Goal: Task Accomplishment & Management: Complete application form

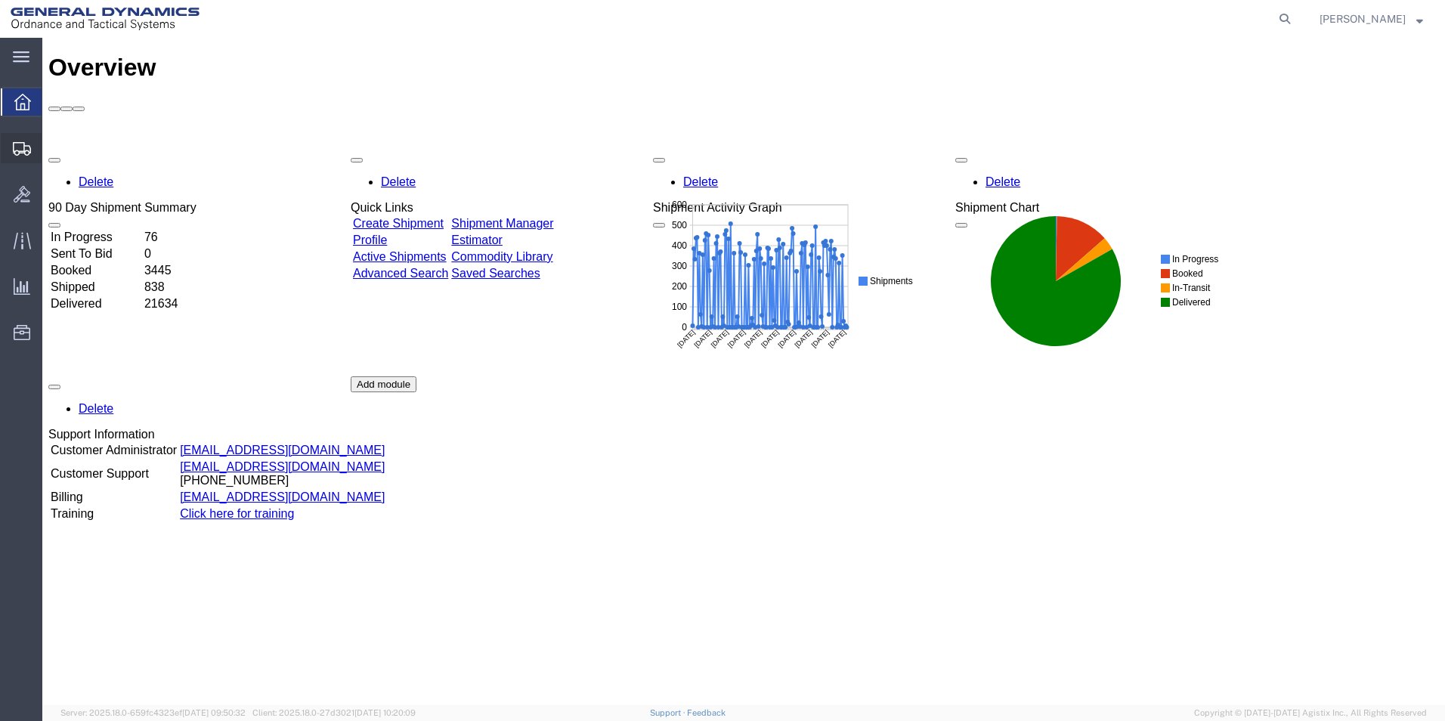
click at [0, 0] on span "Create Shipment" at bounding box center [0, 0] width 0 height 0
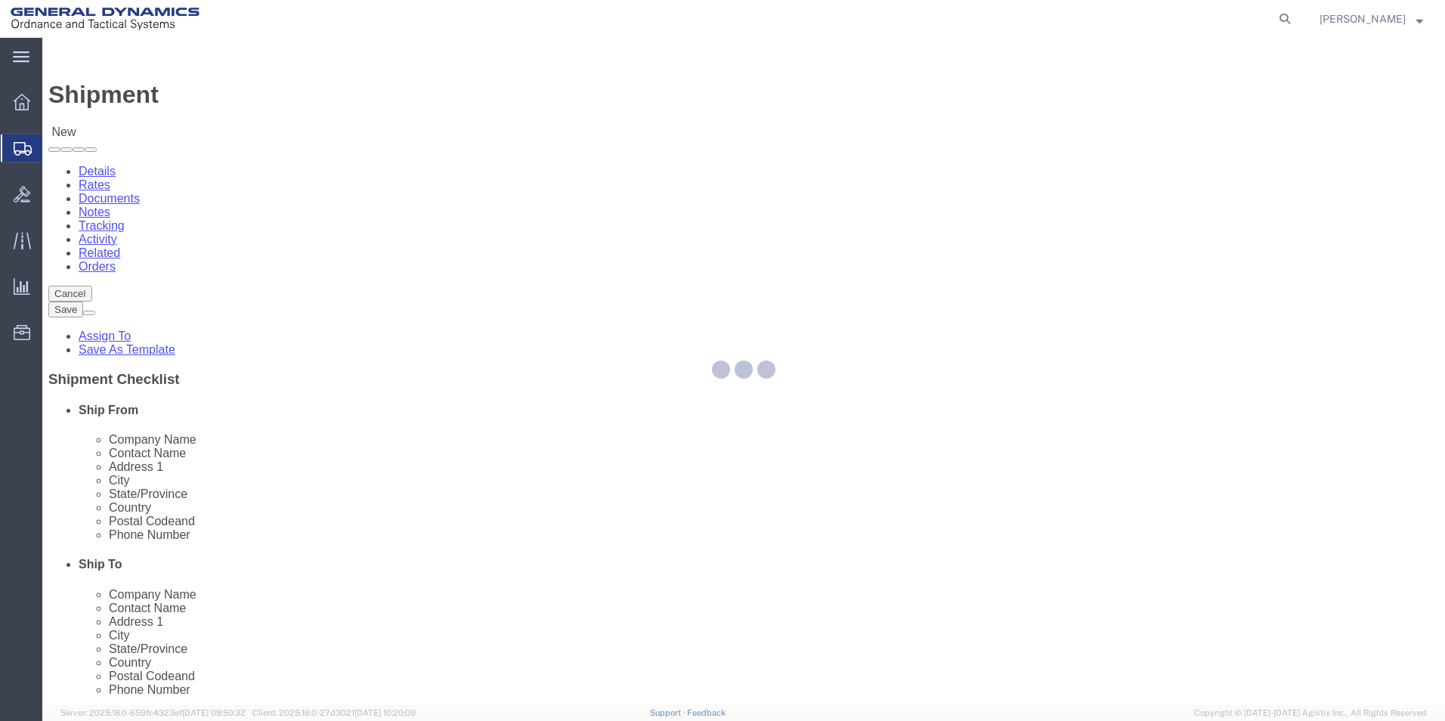
select select
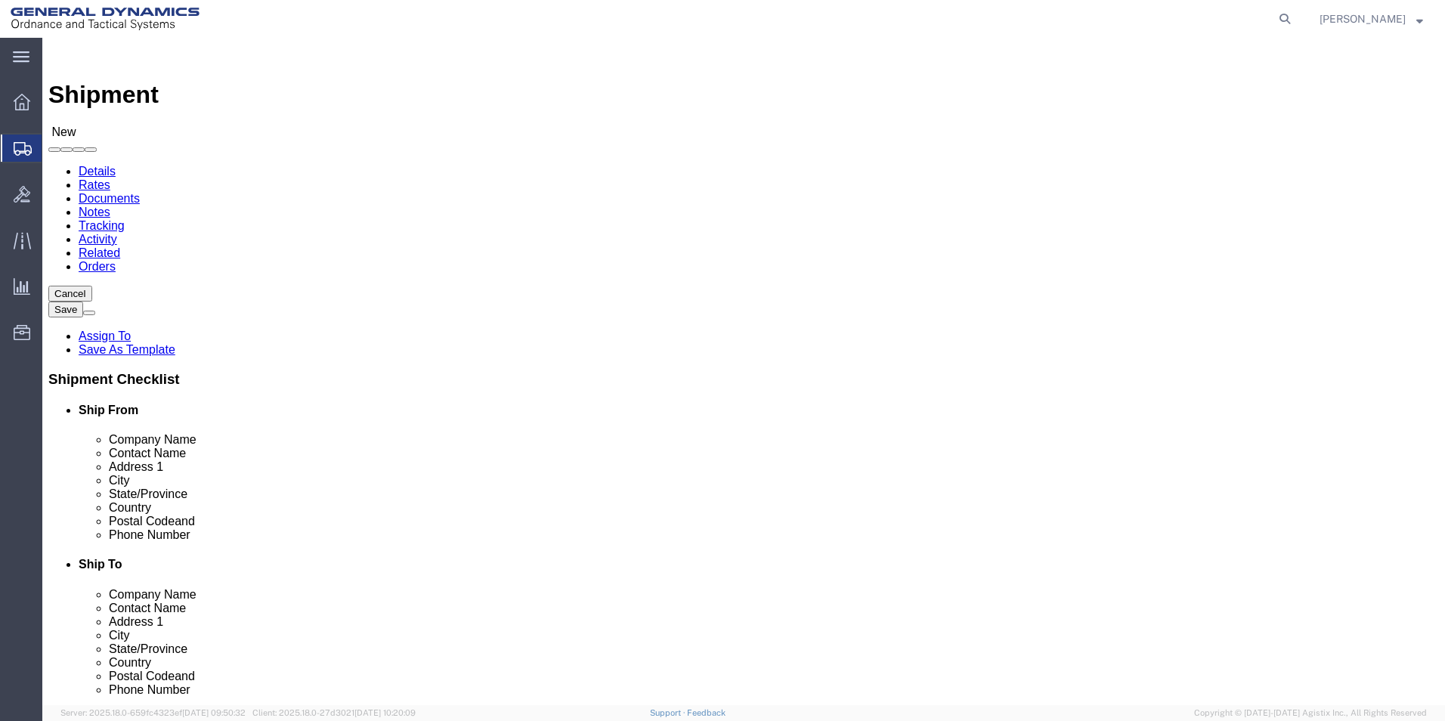
select select "310"
select select "PA"
click input "text"
type input "[PERSON_NAME]"
type input "[STREET_ADDRESS]"
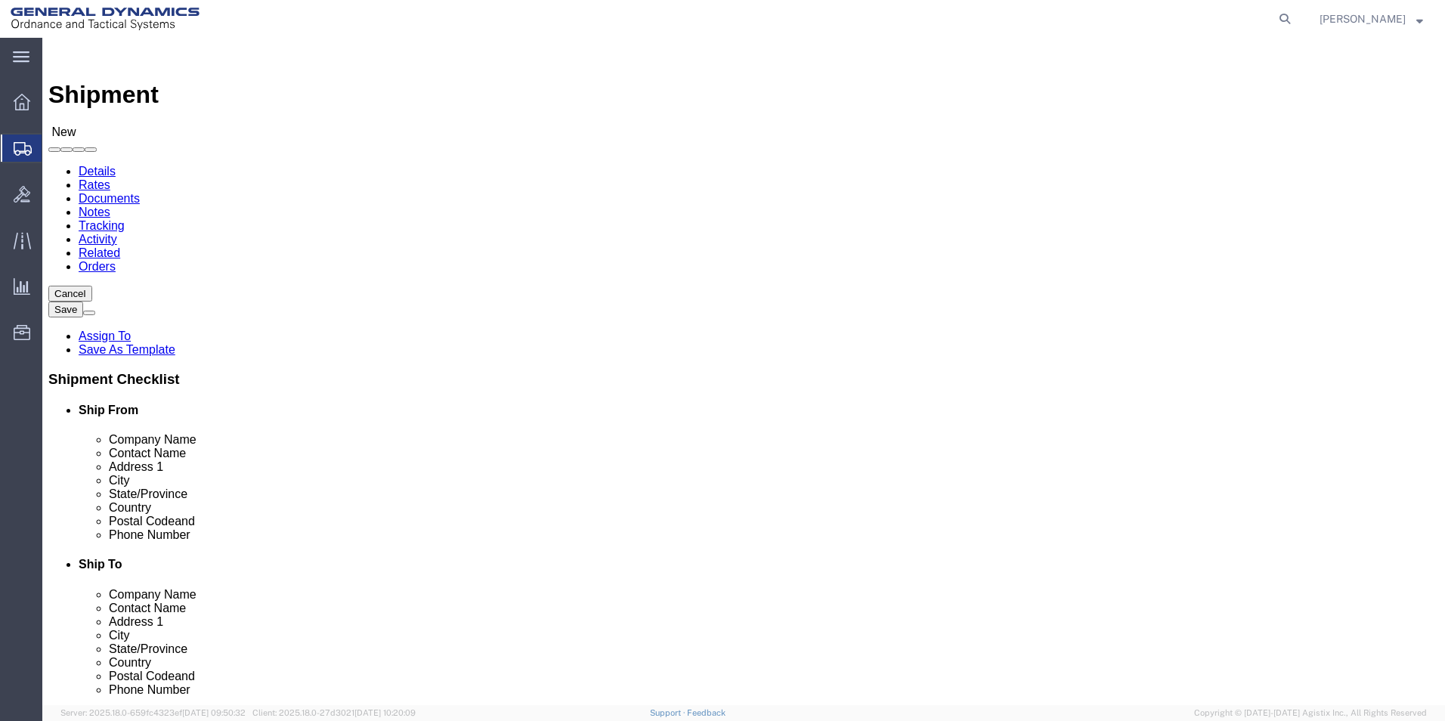
type input "Red Lion"
type input "17356"
type input "[PHONE_NUMBER]"
type input "[EMAIL_ADDRESS][PERSON_NAME][DOMAIN_NAME]"
drag, startPoint x: 815, startPoint y: 281, endPoint x: 843, endPoint y: 280, distance: 28.0
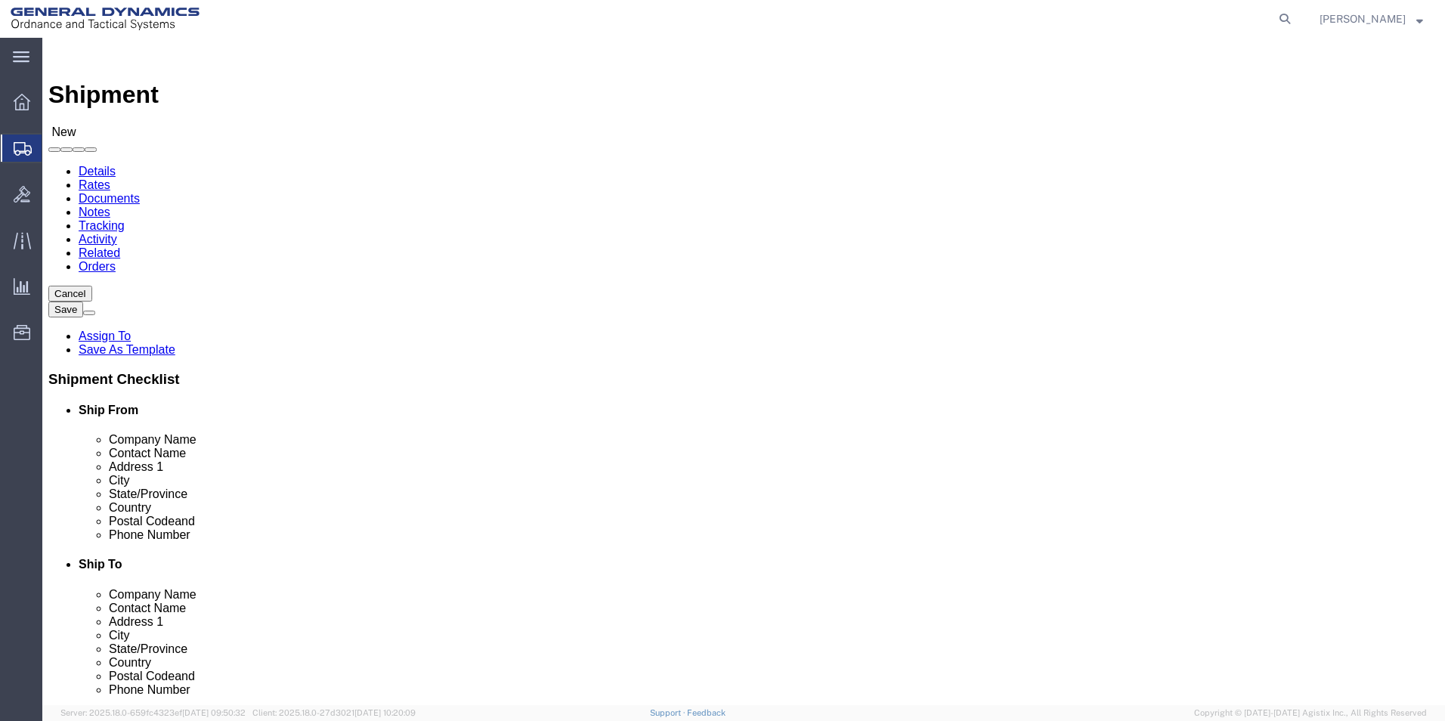
click input "text"
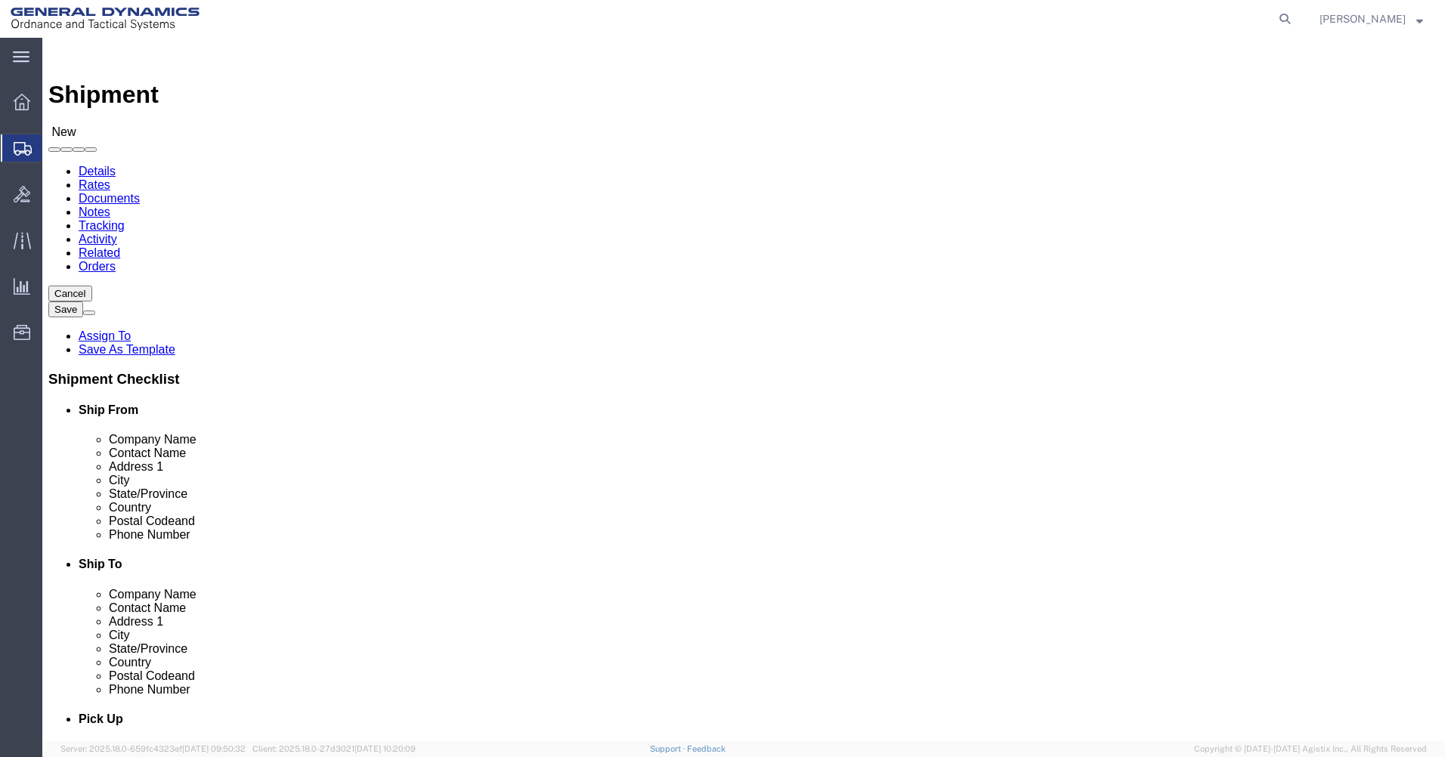
click input "text"
type input "Paramount Me"
click p "- PARAMOUNT METAL FINISHING - (RECEIVING) [STREET_ADDRESS][PERSON_NAME]"
select select "NJ"
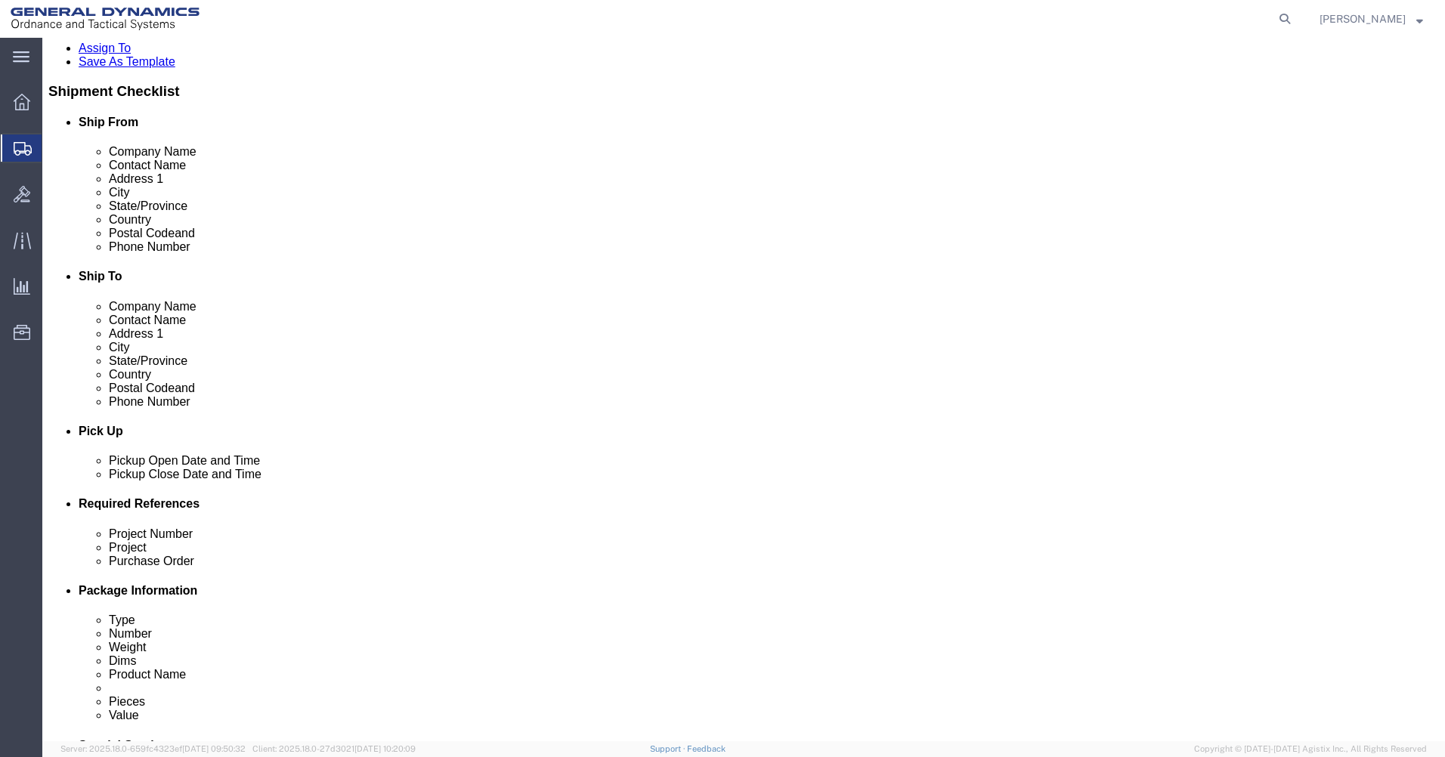
scroll to position [378, 0]
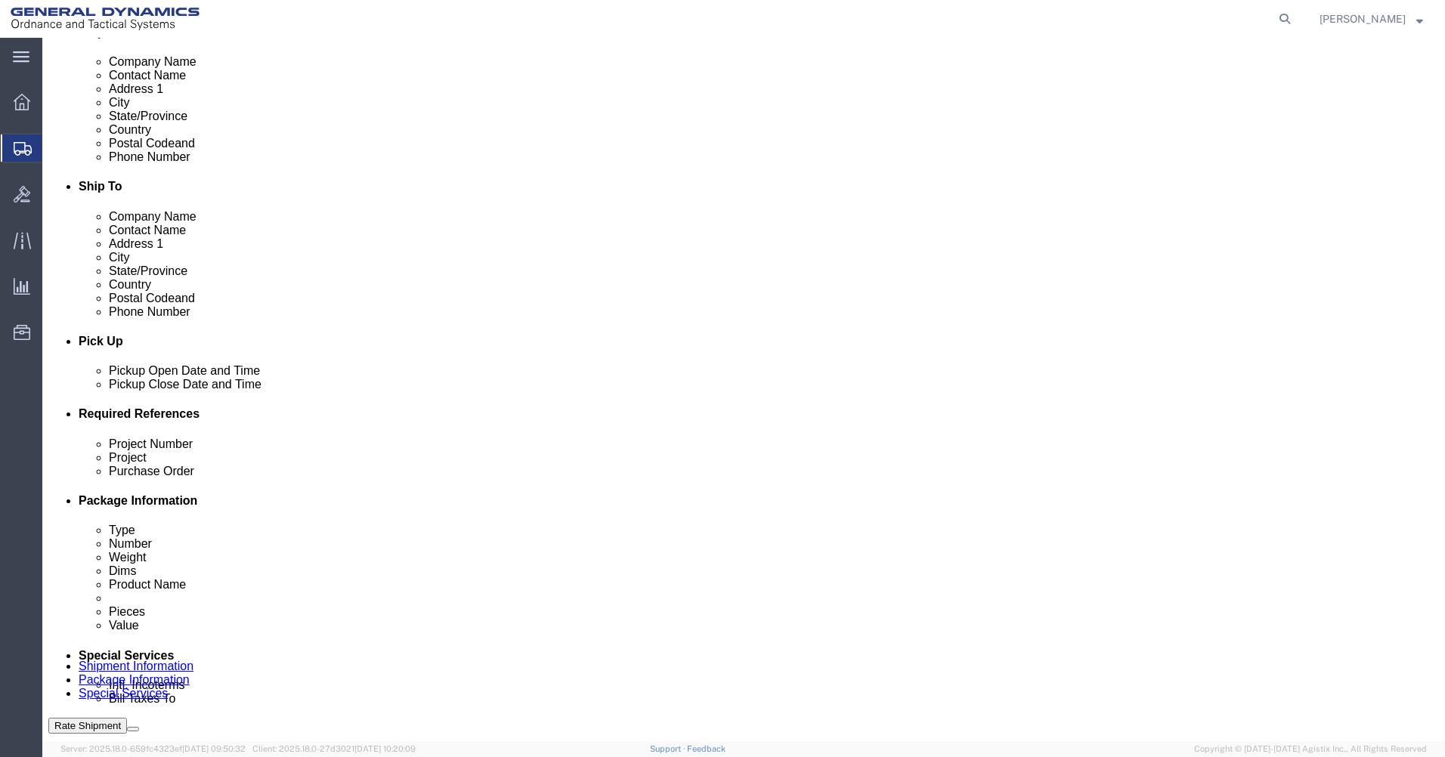
type input "PARAMOUNT METAL FINISHING"
click input "text"
type input "9"
click input "text"
drag, startPoint x: 241, startPoint y: 557, endPoint x: 86, endPoint y: 559, distance: 154.9
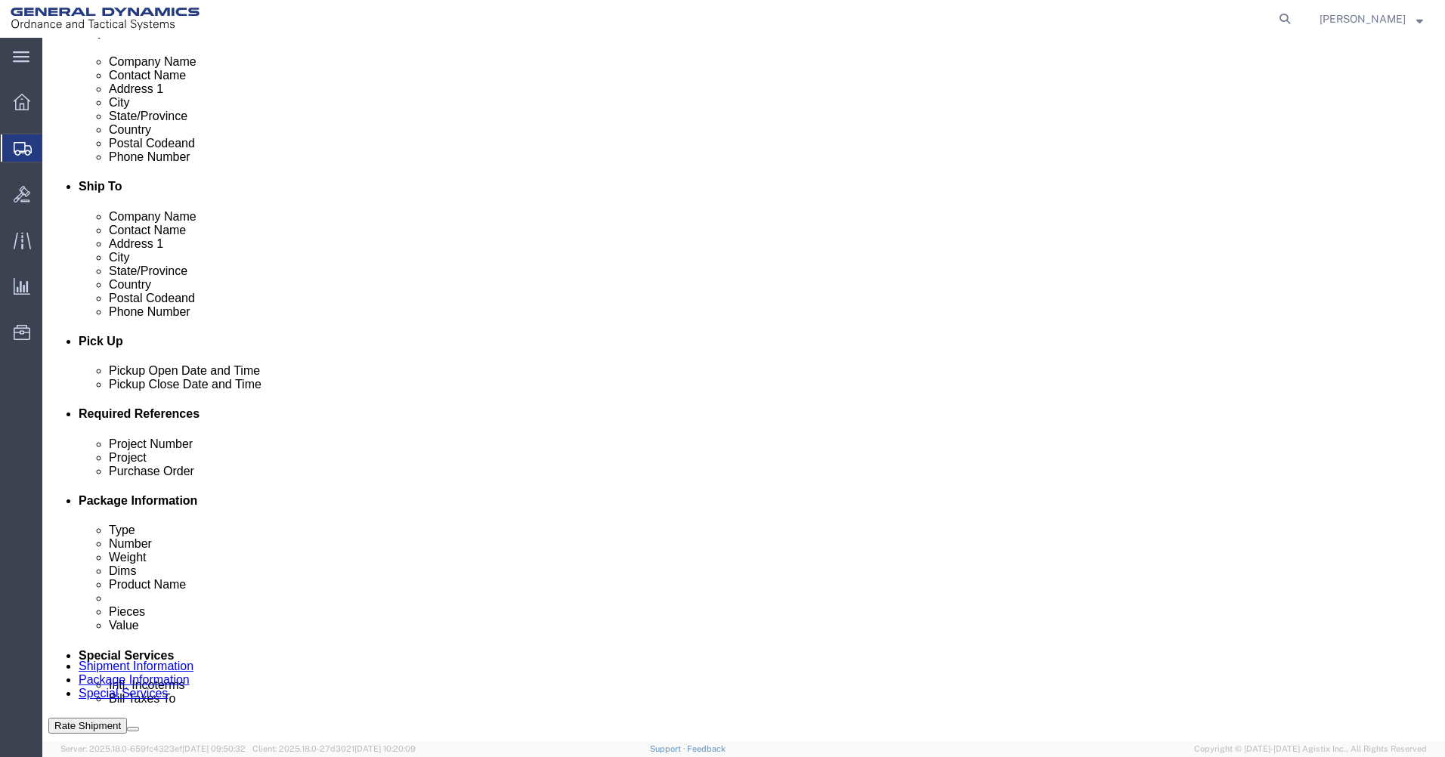
click div "Project Number 9000"
type input "30100301"
type input "9000"
paste input "53359"
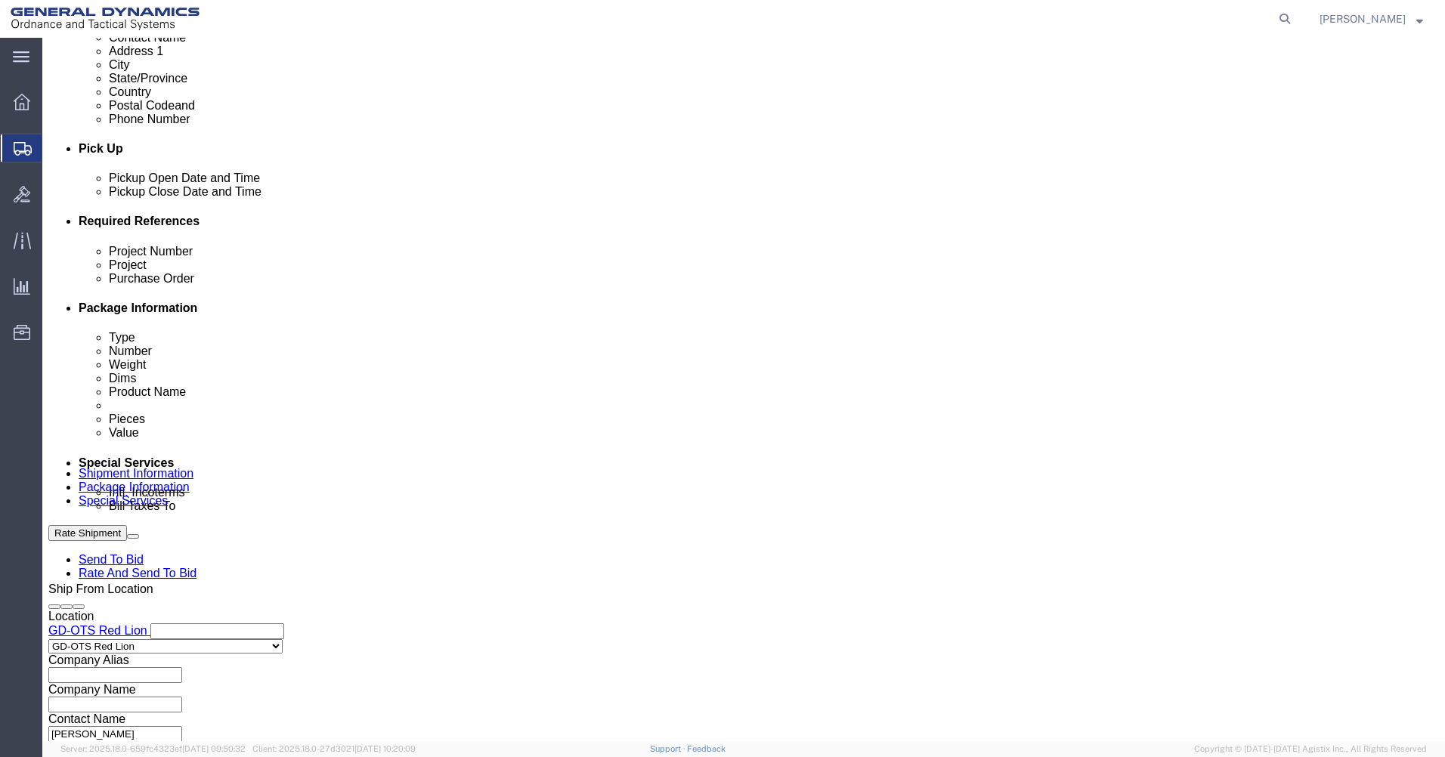
scroll to position [594, 0]
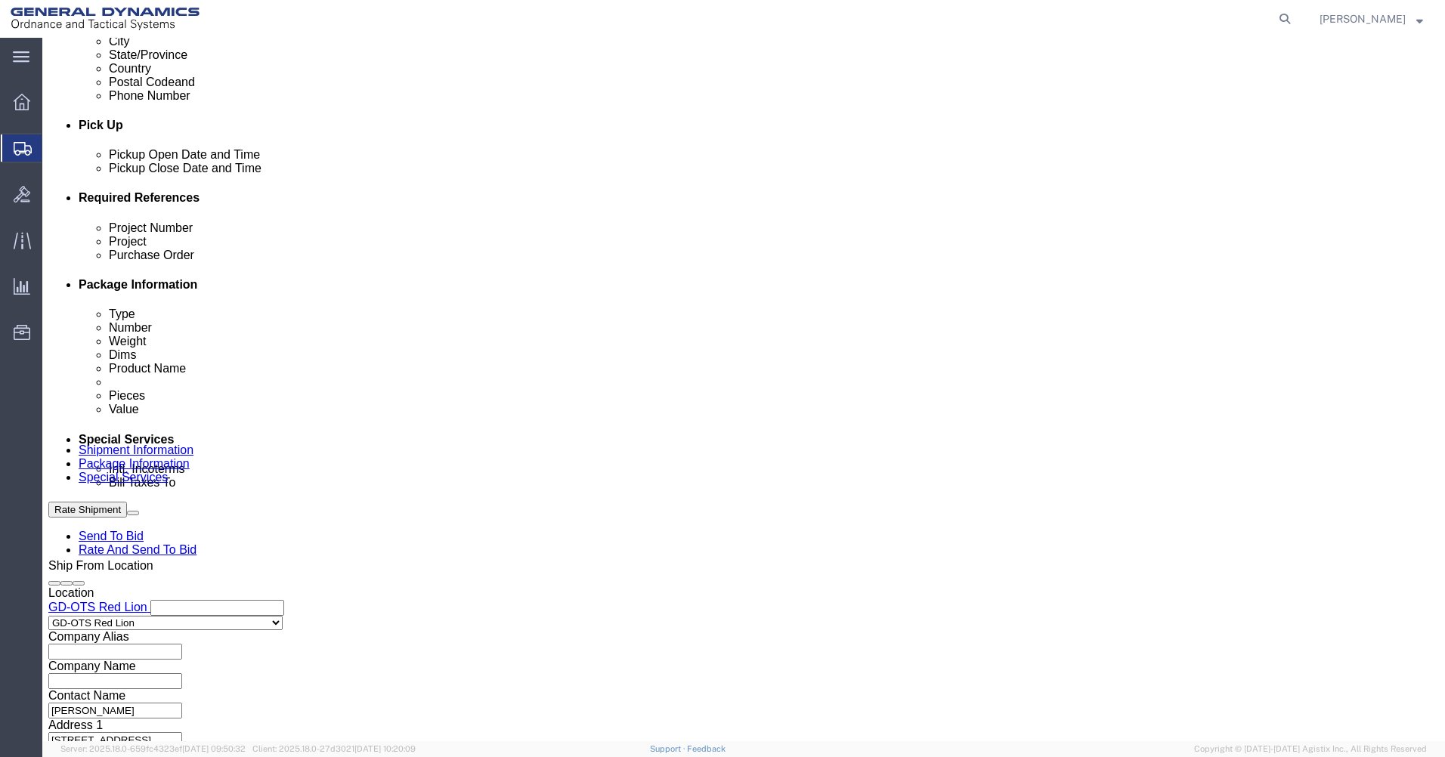
type input "53359"
click button "Continue"
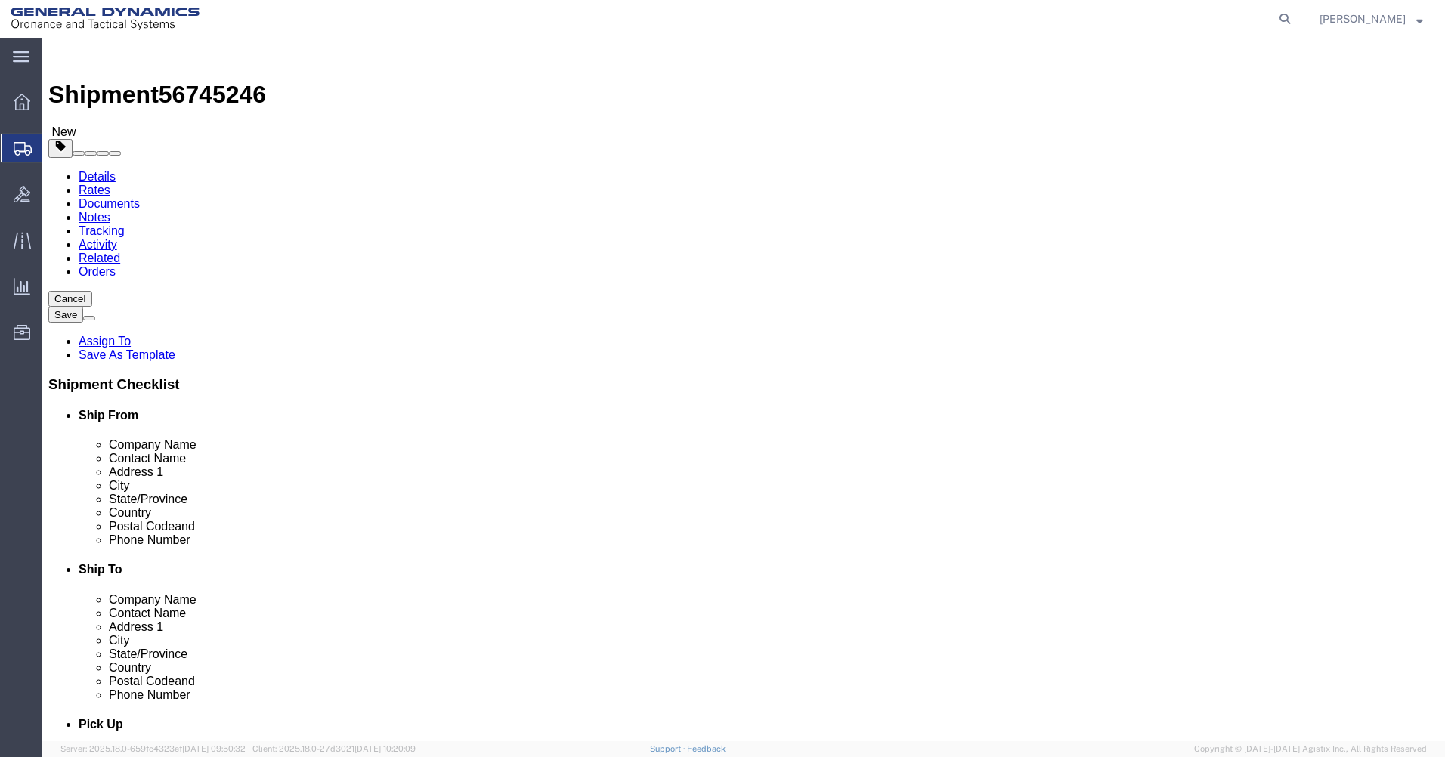
click select "Select Bale(s) Basket(s) Bolt(s) Bottle(s) Buckets Bulk Bundle(s) Can(s) Cardbo…"
select select "SKID"
click select "Select Bale(s) Basket(s) Bolt(s) Bottle(s) Buckets Bulk Bundle(s) Can(s) Cardbo…"
click input "text"
type input "81"
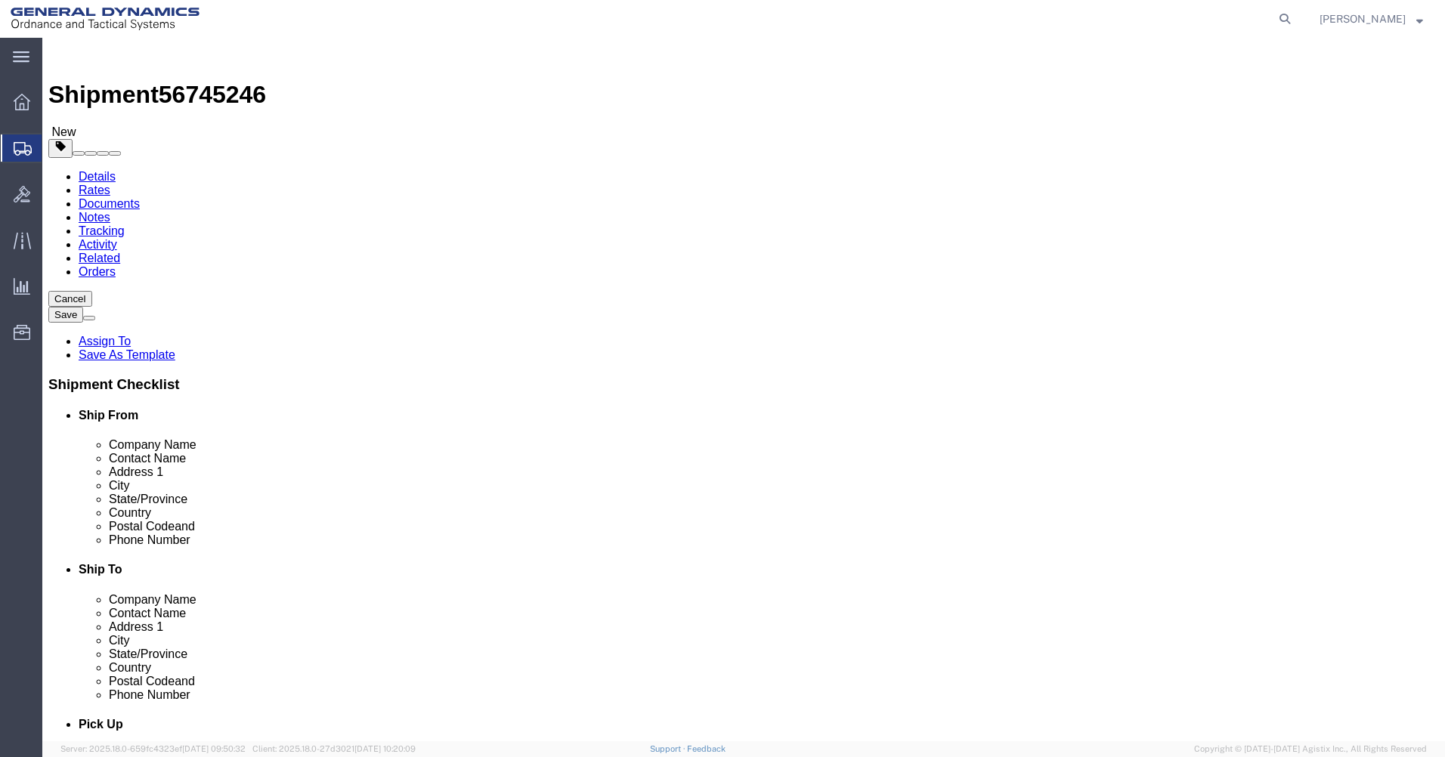
click input "1"
type input "12"
click input "text"
type input "45"
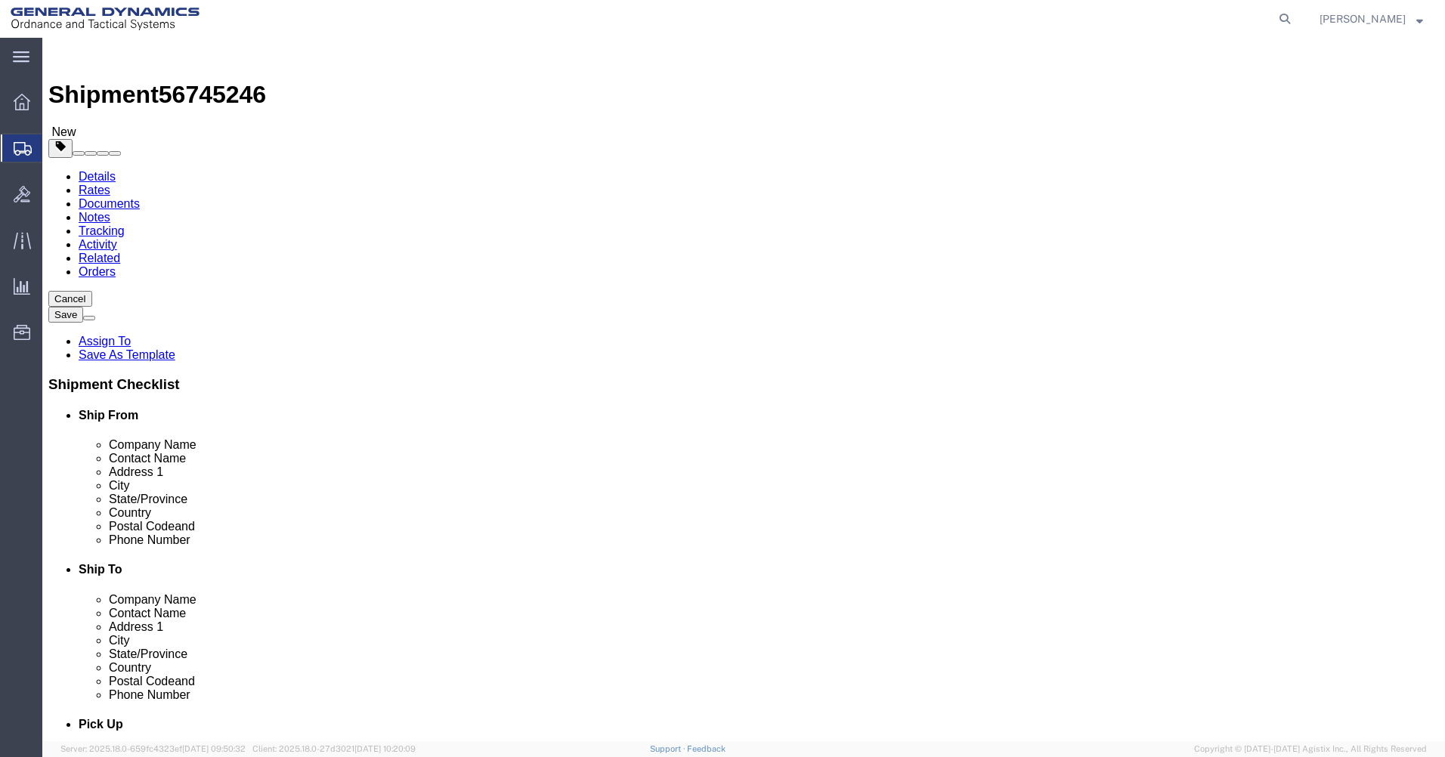
type input "47"
type input "20"
type input "11400"
click link "Add Content"
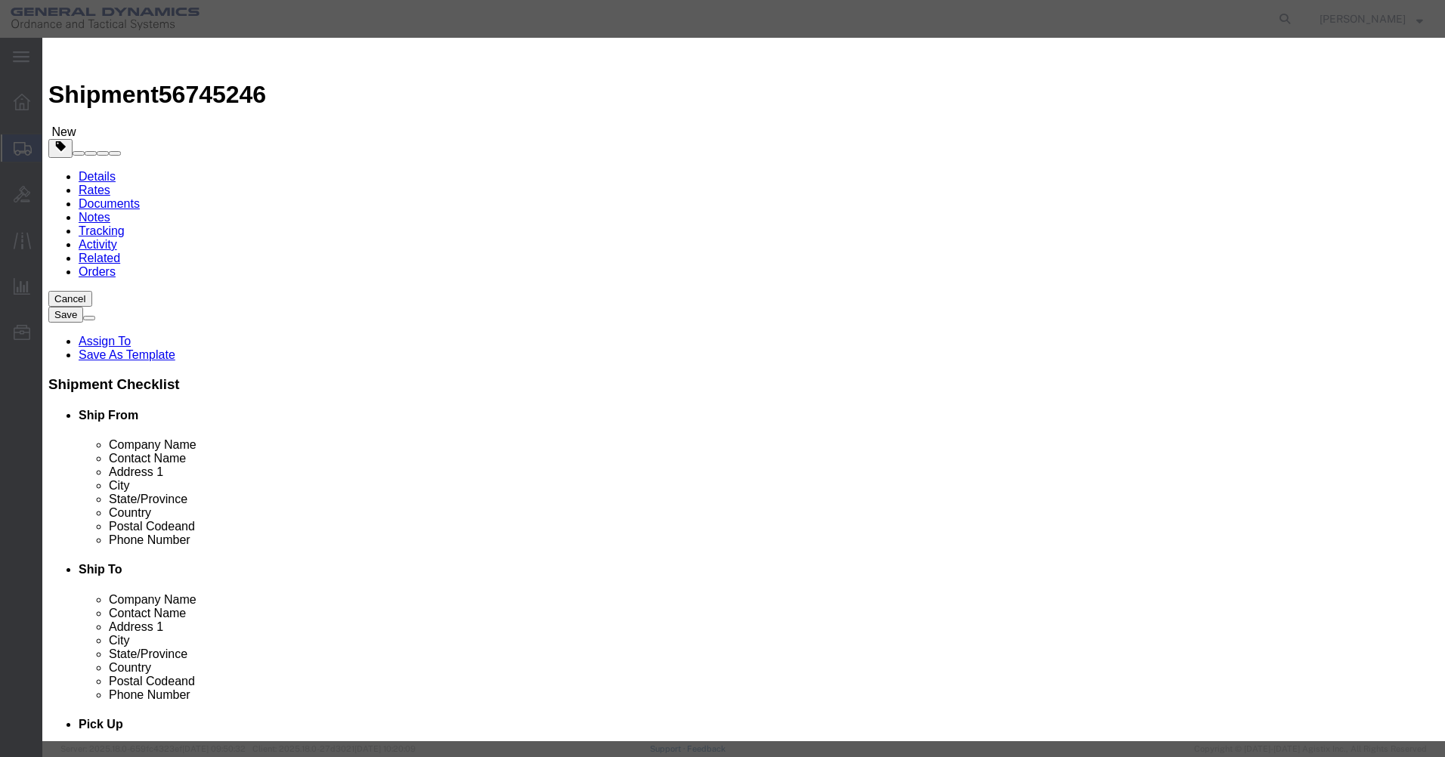
click input "text"
type input "Noses"
drag, startPoint x: 449, startPoint y: 149, endPoint x: 398, endPoint y: 139, distance: 51.6
click div "Pieces 0 Select Bag Barrels 100Board Feet Bottle Box Blister Pack Carats Can Ca…"
type input "972"
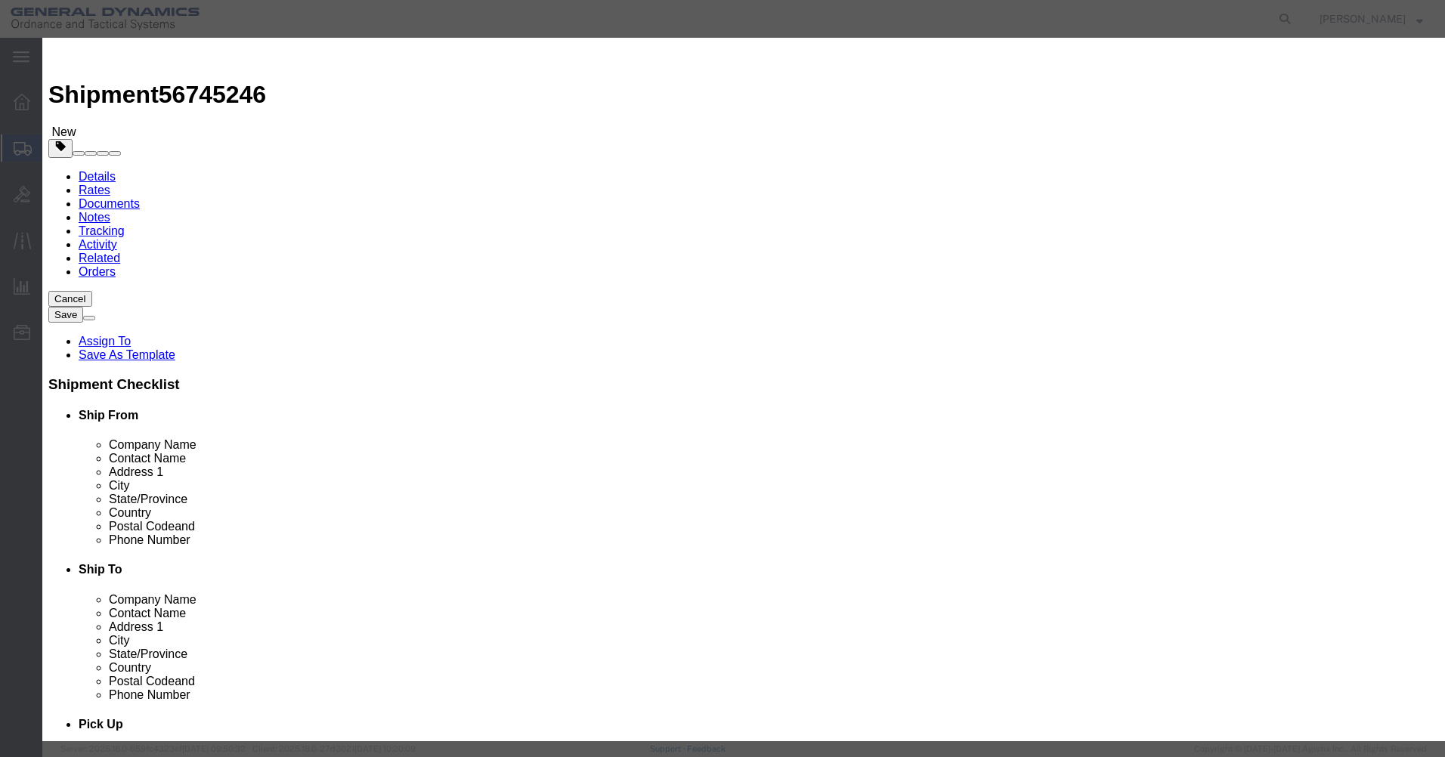
click input "text"
type input "4"
click select "Select 50 55 60 65 70 85 92.5 100 125 175 250 300 400"
select select "85"
click select "Select 50 55 60 65 70 85 92.5 100 125 175 250 300 400"
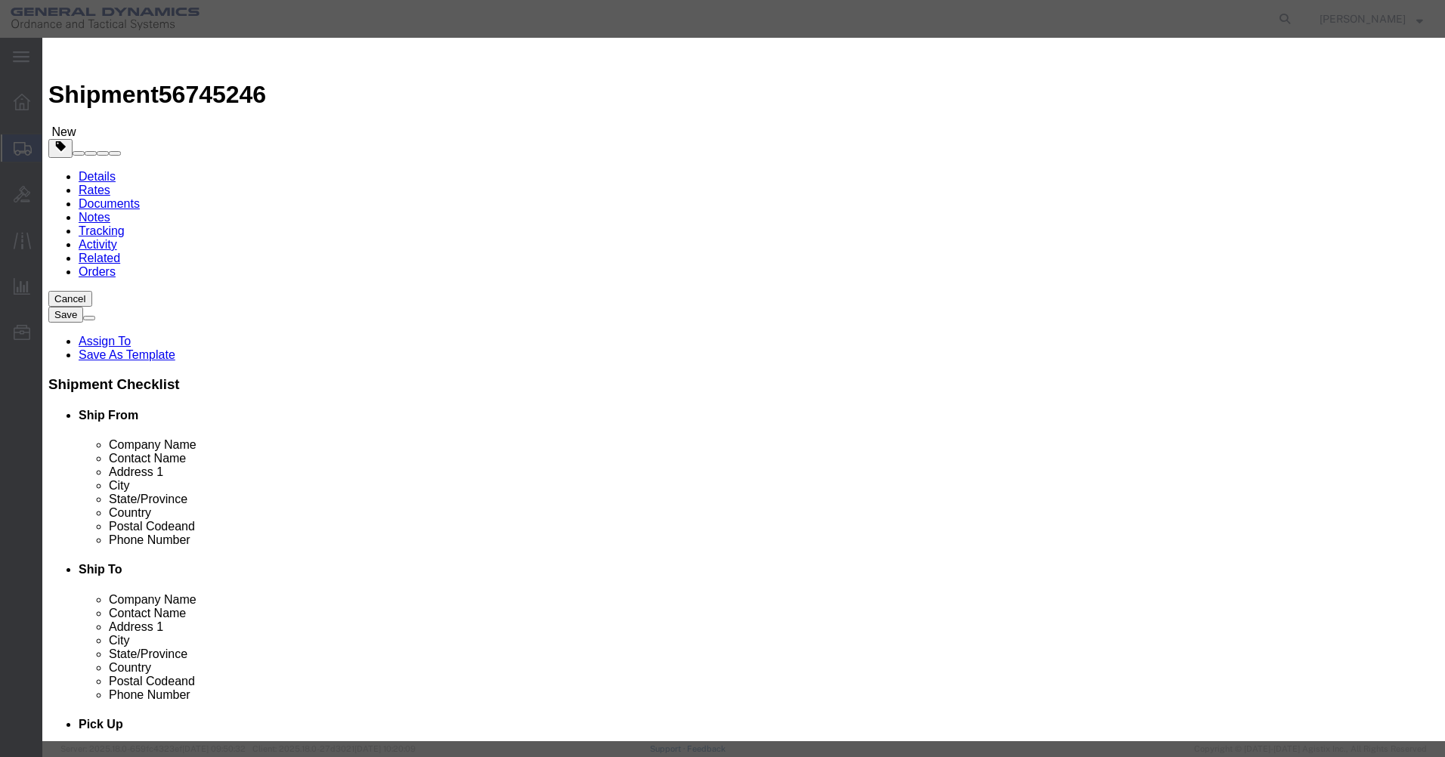
click button "Save & Close"
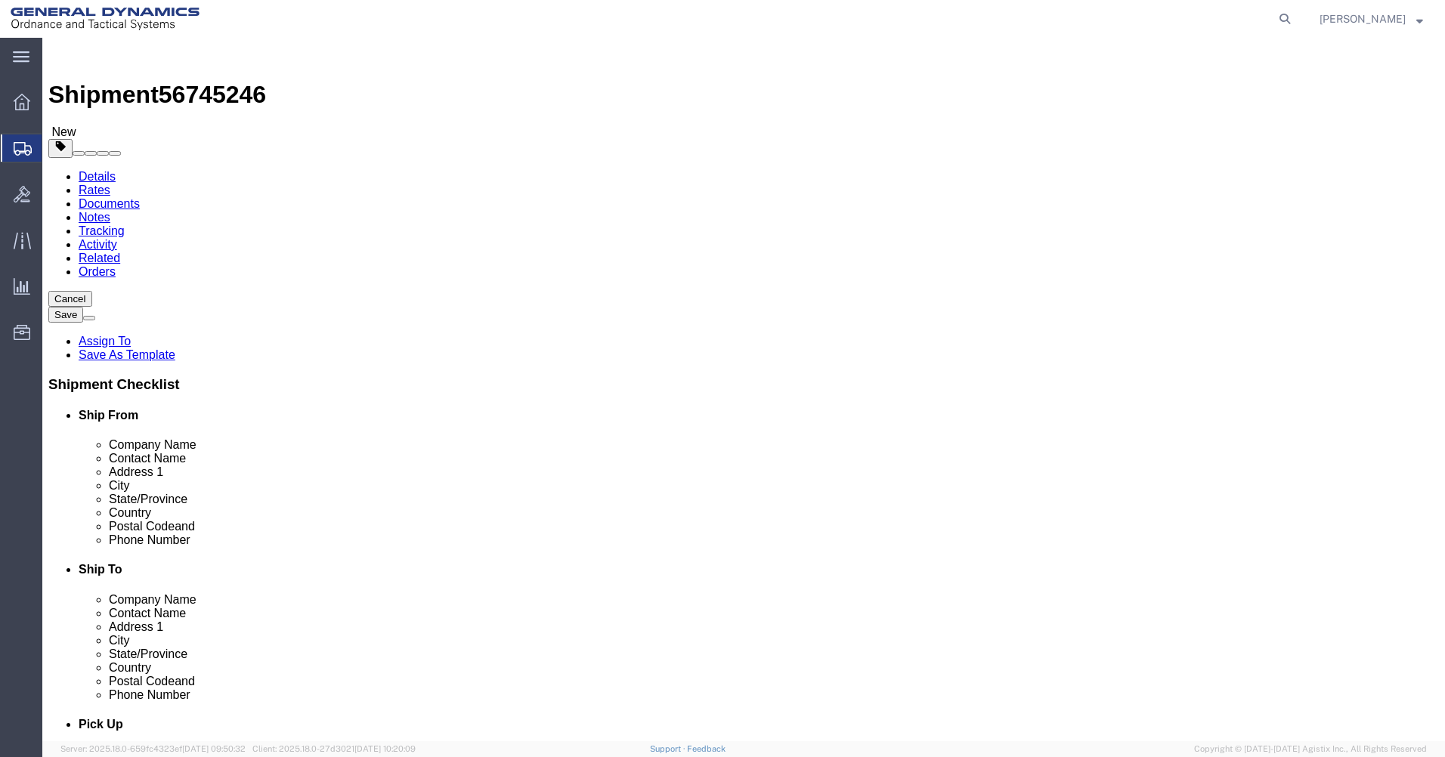
click button "Continue"
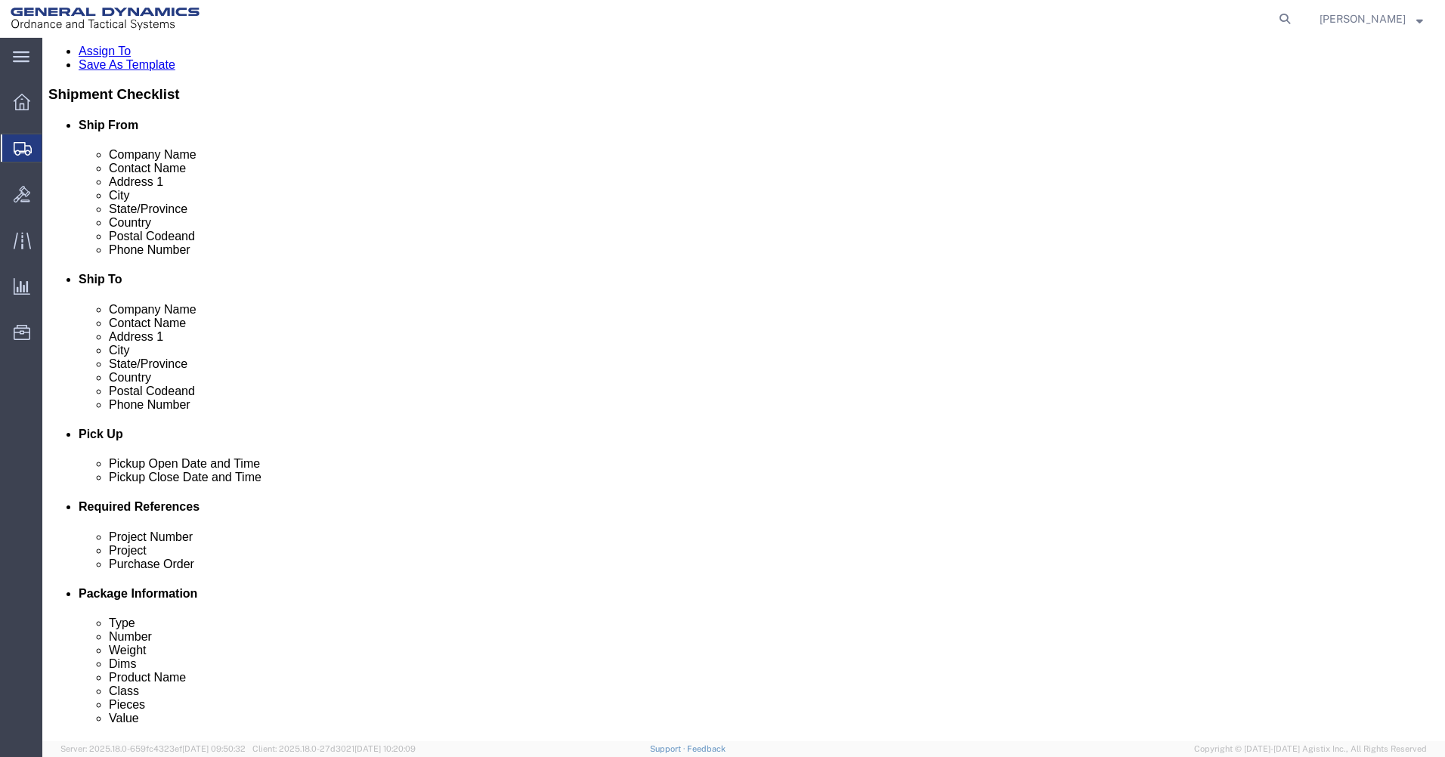
scroll to position [453, 0]
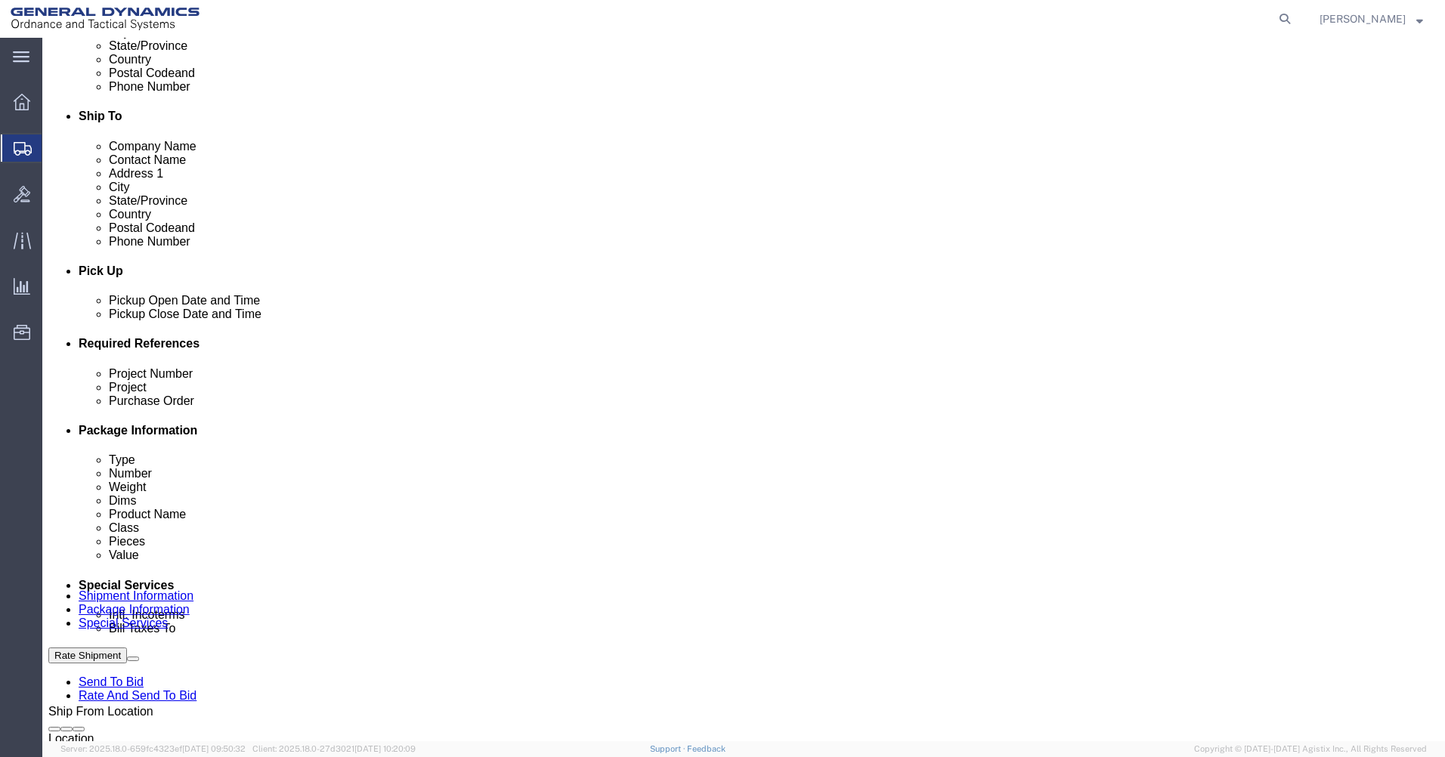
click button "Rate Shipment"
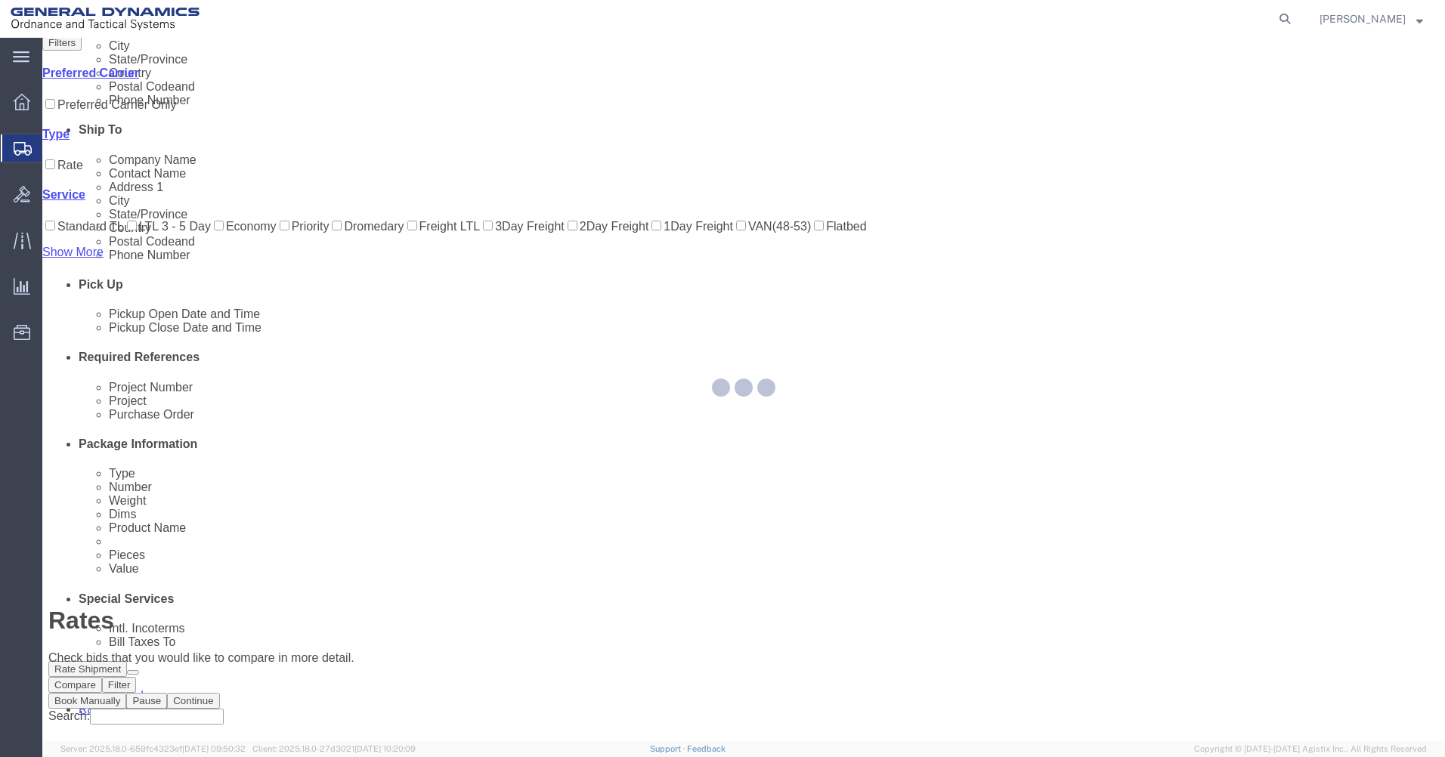
scroll to position [0, 0]
